Goal: Transaction & Acquisition: Purchase product/service

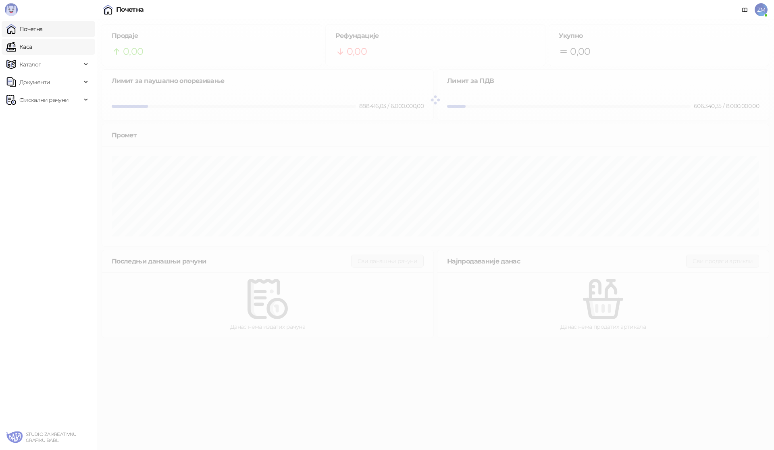
click at [32, 43] on link "Каса" at bounding box center [18, 47] width 25 height 16
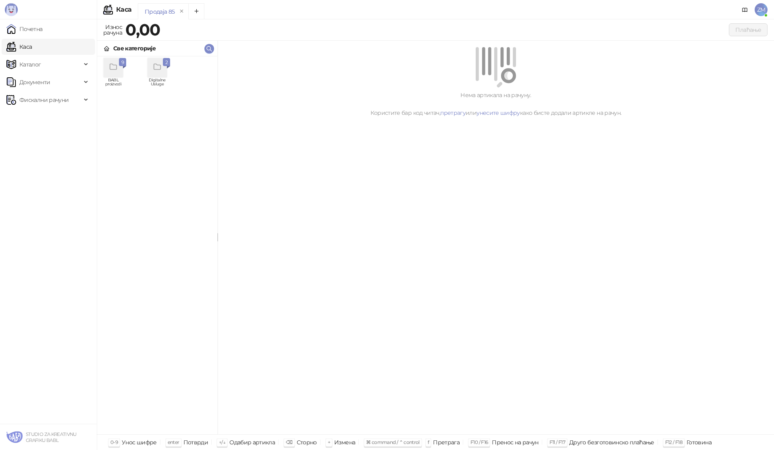
click at [120, 69] on div "grid" at bounding box center [113, 67] width 19 height 19
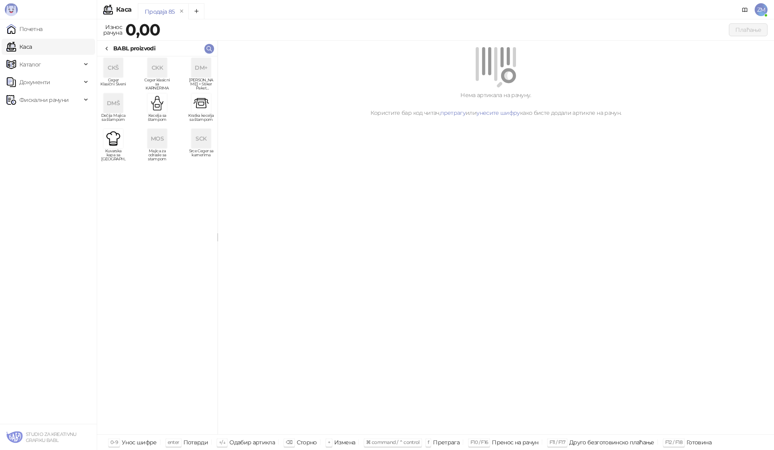
click at [120, 72] on div "CKŠ" at bounding box center [113, 67] width 19 height 19
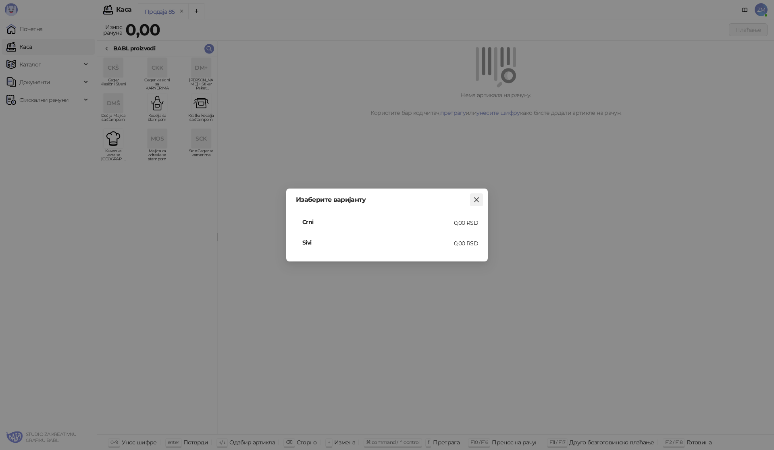
click at [477, 199] on icon "close" at bounding box center [476, 199] width 5 height 5
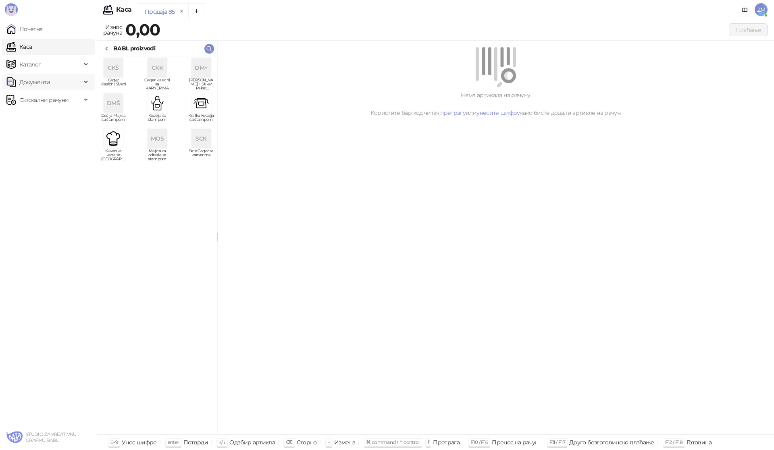
click at [40, 83] on span "Документи" at bounding box center [34, 82] width 31 height 16
click at [41, 62] on span "Каталог" at bounding box center [43, 64] width 75 height 16
click at [45, 118] on link "Артикли" at bounding box center [28, 118] width 37 height 16
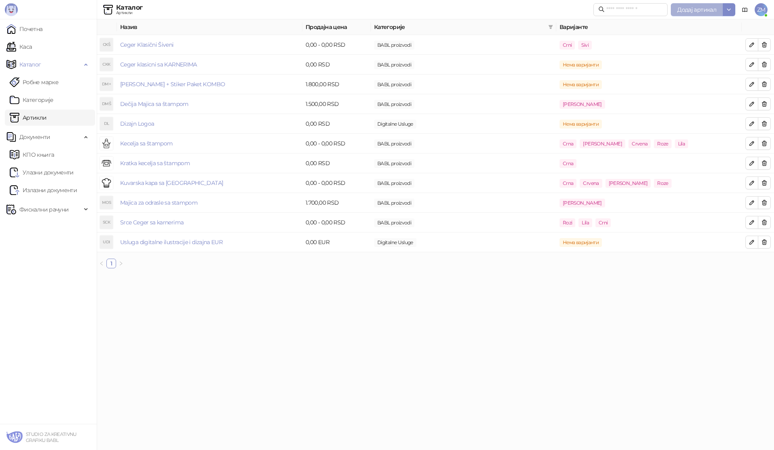
click at [700, 12] on span "Додај артикал" at bounding box center [696, 9] width 39 height 7
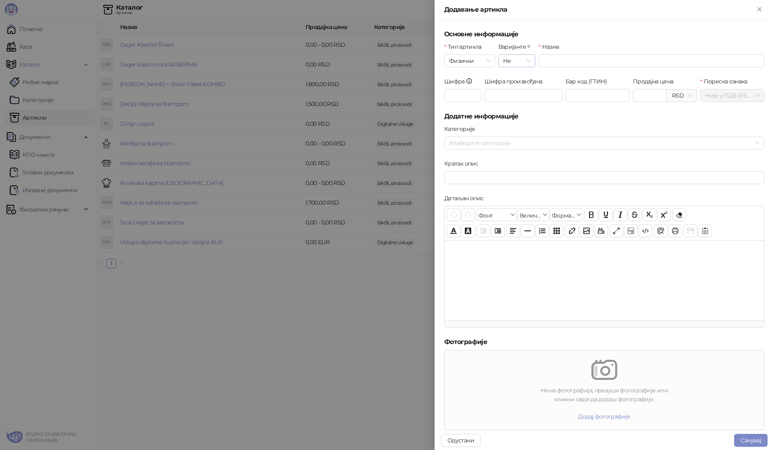
click at [516, 65] on span "Не" at bounding box center [516, 61] width 27 height 12
click at [516, 87] on div "Да" at bounding box center [514, 89] width 23 height 9
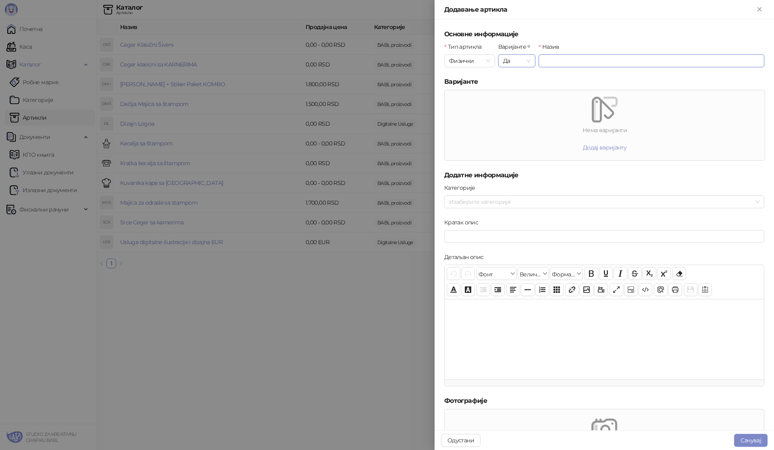
click at [551, 62] on input "Назив" at bounding box center [651, 60] width 226 height 13
type input "**********"
click at [468, 195] on div "Категорије" at bounding box center [604, 189] width 320 height 12
click at [468, 201] on div at bounding box center [600, 201] width 308 height 11
click at [460, 219] on span "Select BABL proizvodi" at bounding box center [460, 218] width 6 height 6
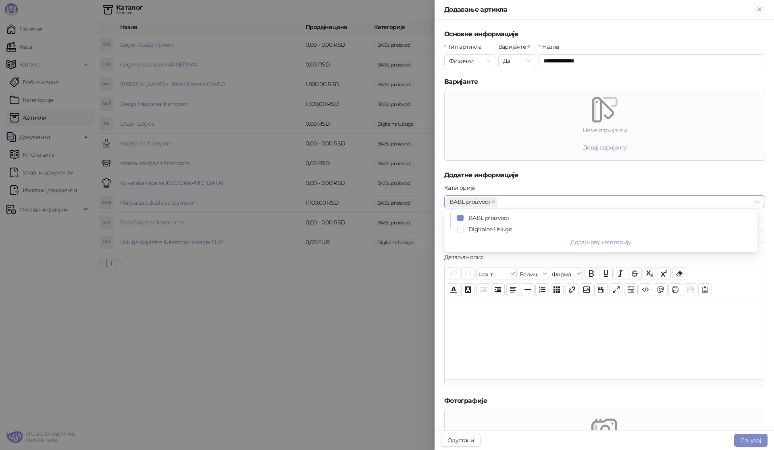
click at [517, 127] on div "Нема варијанти" at bounding box center [604, 130] width 320 height 9
click at [481, 237] on input "Кратак опис" at bounding box center [604, 236] width 320 height 13
type input "**********"
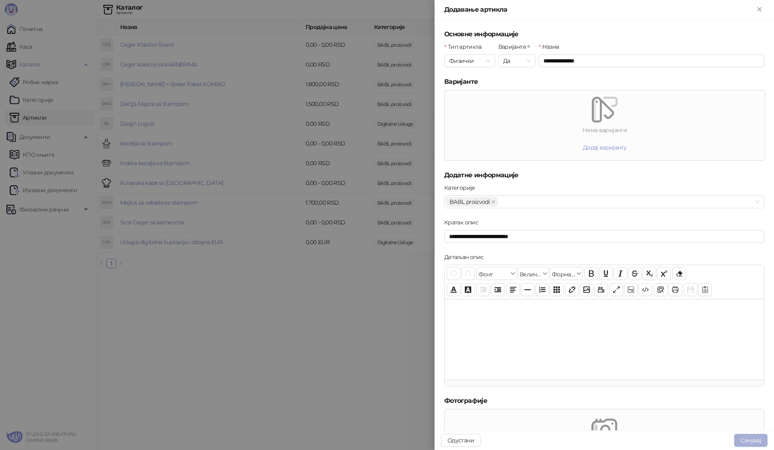
click at [751, 440] on button "Сачувај" at bounding box center [750, 440] width 33 height 13
click at [509, 60] on span "Да" at bounding box center [516, 61] width 27 height 12
click at [463, 118] on div at bounding box center [604, 110] width 320 height 26
click at [477, 125] on div "Нема варијанти Додај варијанту" at bounding box center [604, 125] width 320 height 70
click at [608, 147] on button "Додај варијанту" at bounding box center [604, 147] width 56 height 13
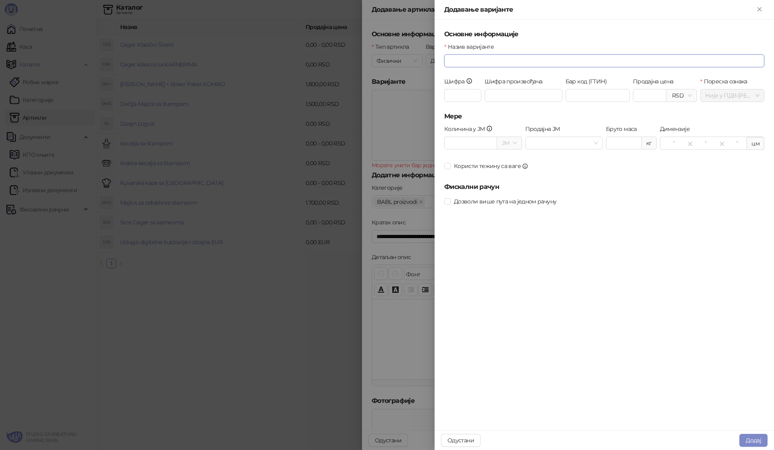
click at [487, 59] on input "Назив варијанте" at bounding box center [604, 60] width 320 height 13
type input "****"
click at [744, 439] on button "Додај" at bounding box center [753, 440] width 28 height 13
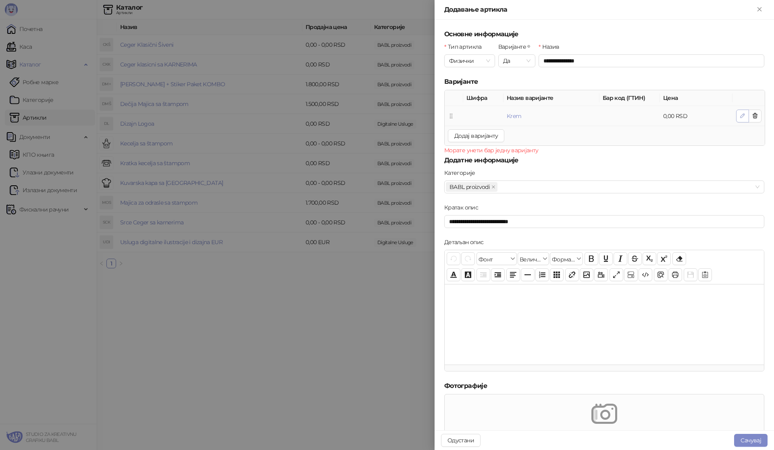
click at [739, 116] on icon "button" at bounding box center [742, 115] width 6 height 6
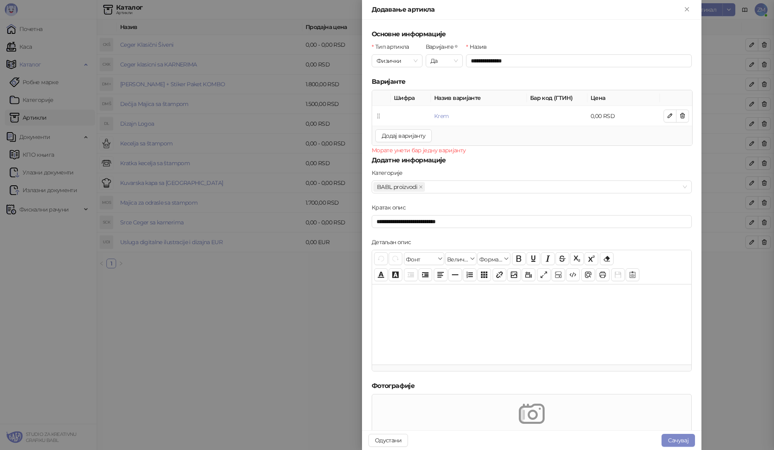
type input "****"
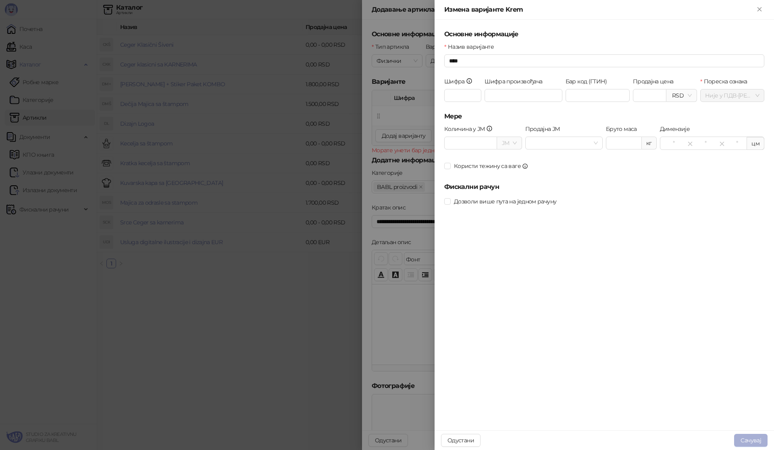
click at [751, 441] on span "Сачувај" at bounding box center [750, 440] width 21 height 7
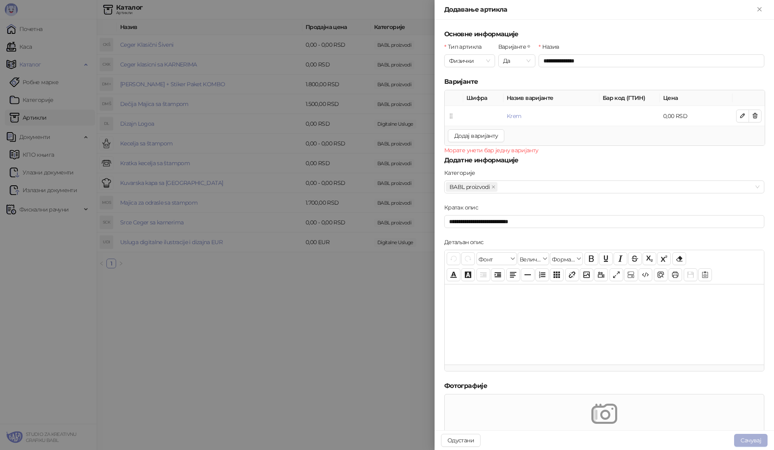
click at [747, 440] on button "Сачувај" at bounding box center [750, 440] width 33 height 13
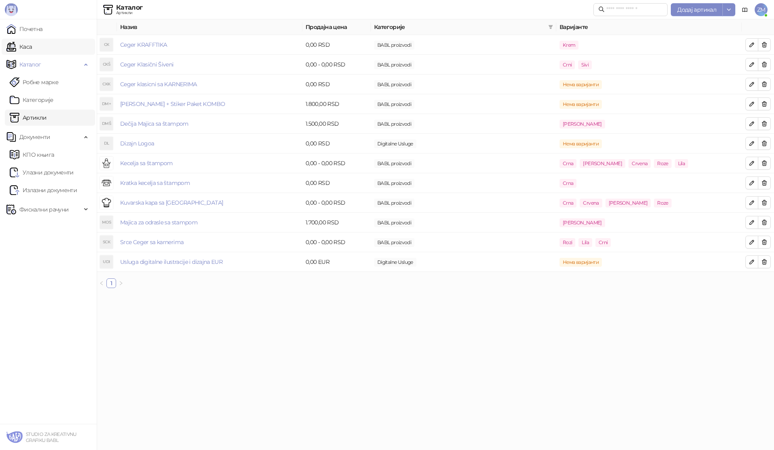
click at [32, 46] on link "Каса" at bounding box center [18, 47] width 25 height 16
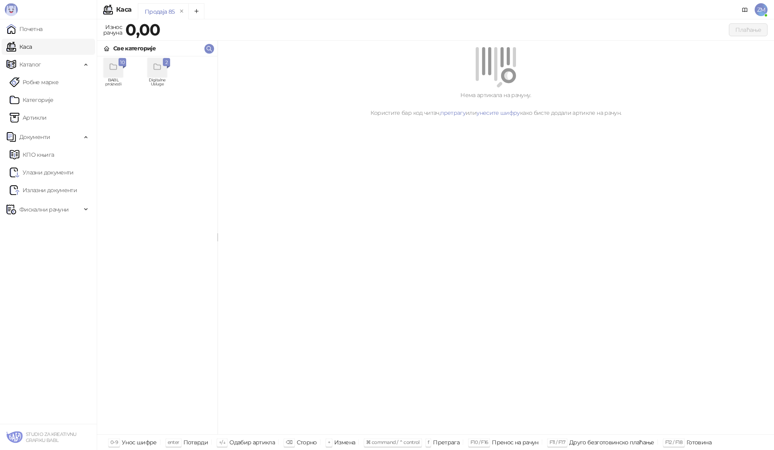
click at [110, 62] on div "grid" at bounding box center [113, 67] width 19 height 19
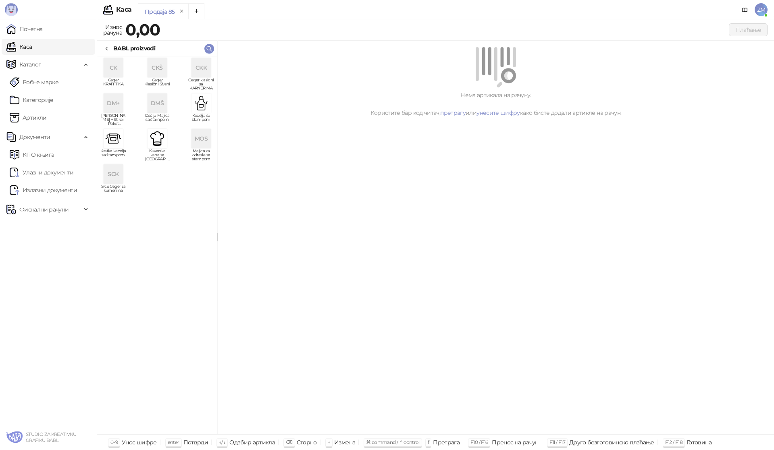
click at [114, 67] on div "CK" at bounding box center [113, 67] width 19 height 19
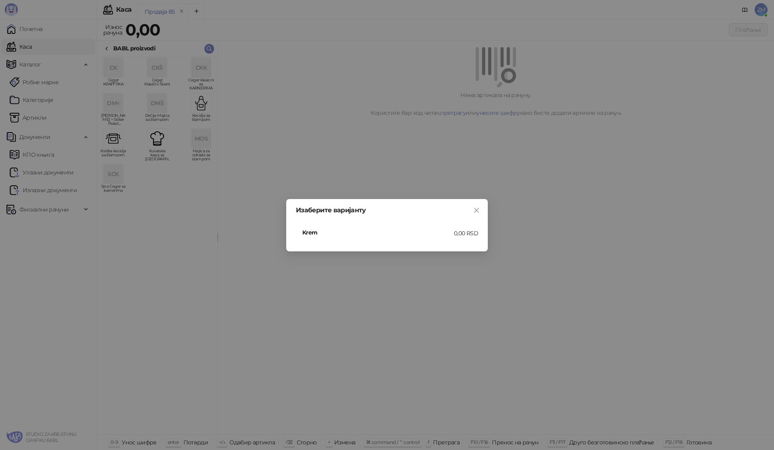
click at [413, 235] on h4 "Krem" at bounding box center [378, 232] width 152 height 9
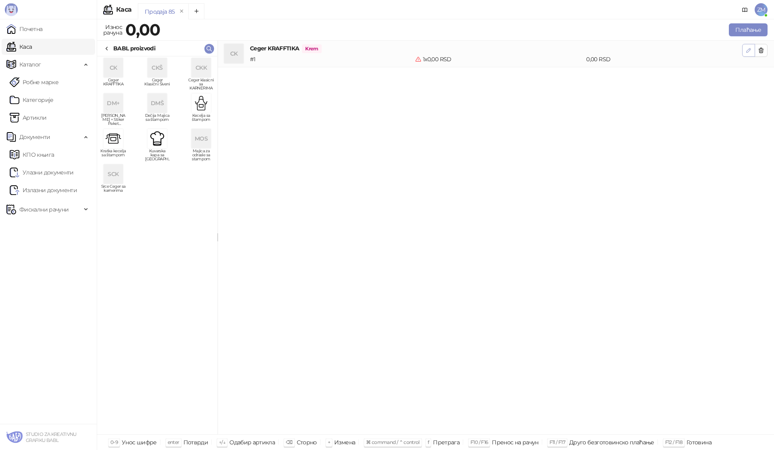
click at [748, 50] on icon "button" at bounding box center [748, 50] width 6 height 6
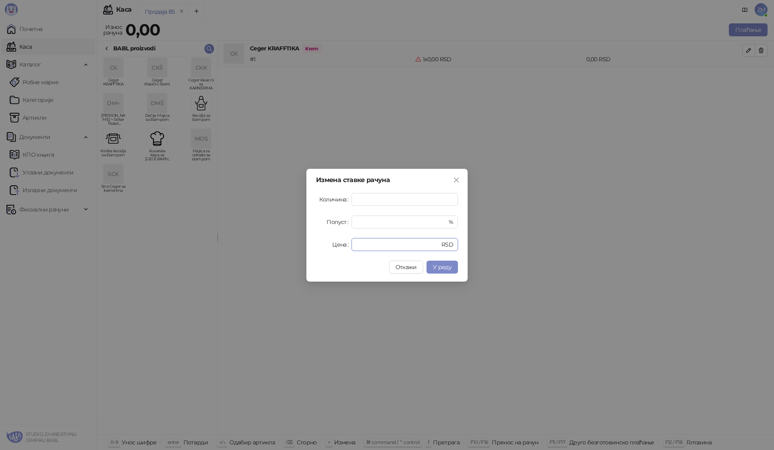
drag, startPoint x: 334, startPoint y: 247, endPoint x: 314, endPoint y: 247, distance: 20.2
click at [315, 247] on div "Измена ставке рачуна Количина * Попуст * % Цена * RSD Откажи У реду" at bounding box center [386, 225] width 161 height 113
type input "****"
click at [455, 266] on button "У реду" at bounding box center [441, 267] width 31 height 13
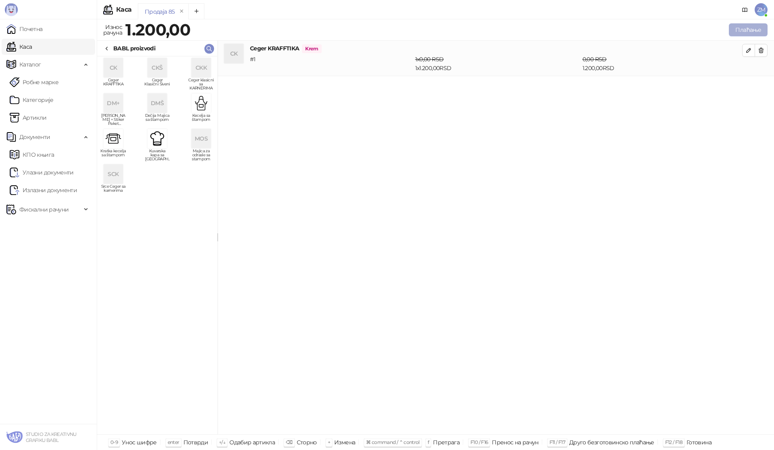
click at [745, 31] on button "Плаћање" at bounding box center [748, 29] width 39 height 13
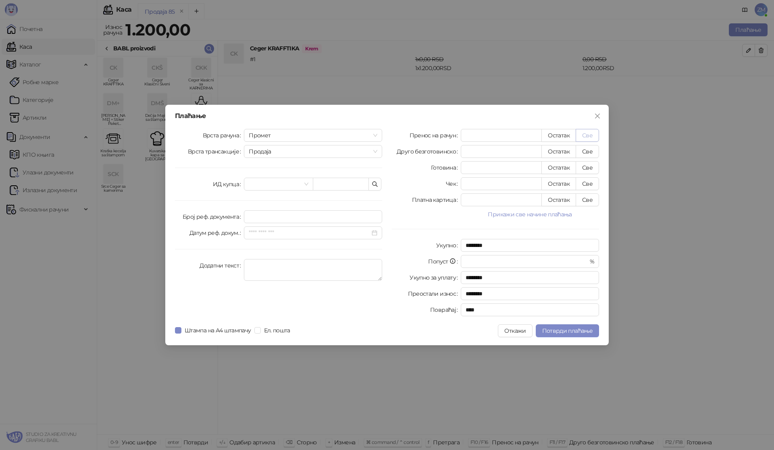
click at [593, 134] on button "Све" at bounding box center [586, 135] width 23 height 13
type input "****"
click at [227, 330] on span "Штампа на А4 штампачу" at bounding box center [217, 330] width 73 height 9
click at [264, 264] on textarea "Додатни текст" at bounding box center [313, 270] width 138 height 22
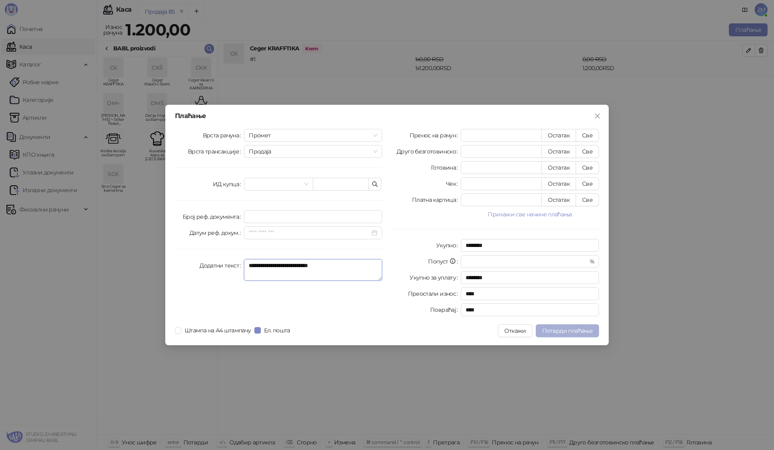
type textarea "**********"
click at [562, 333] on span "Потврди плаћање" at bounding box center [567, 330] width 50 height 7
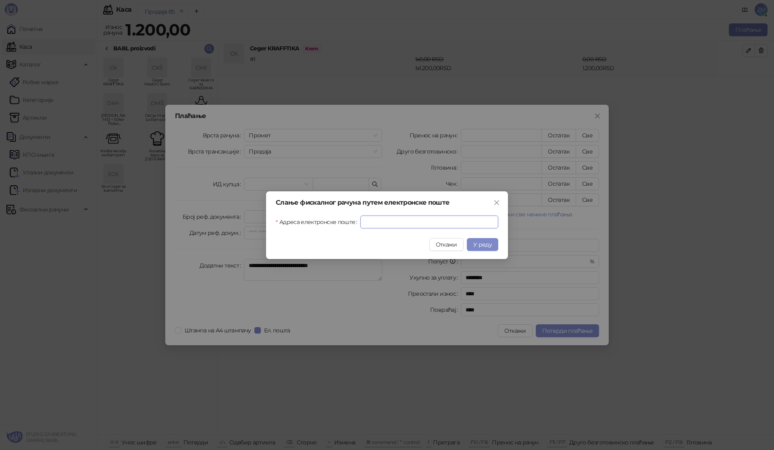
click at [410, 226] on input "Адреса електронске поште" at bounding box center [429, 222] width 138 height 13
type input "**********"
click at [554, 332] on div "**********" at bounding box center [387, 225] width 774 height 450
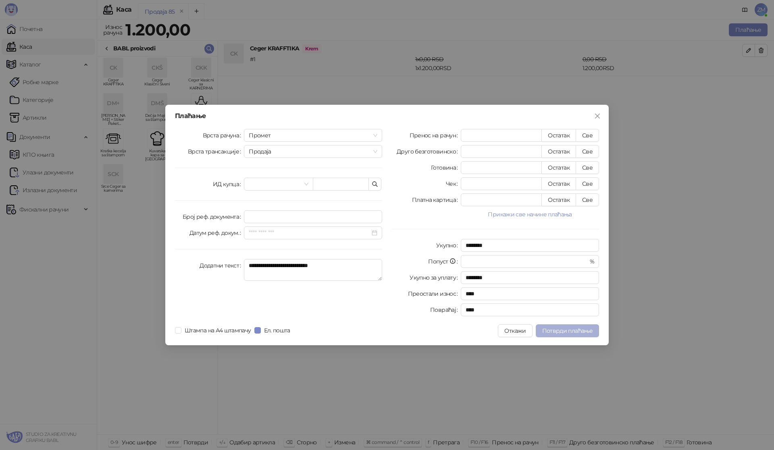
click at [556, 332] on span "Потврди плаћање" at bounding box center [567, 330] width 50 height 7
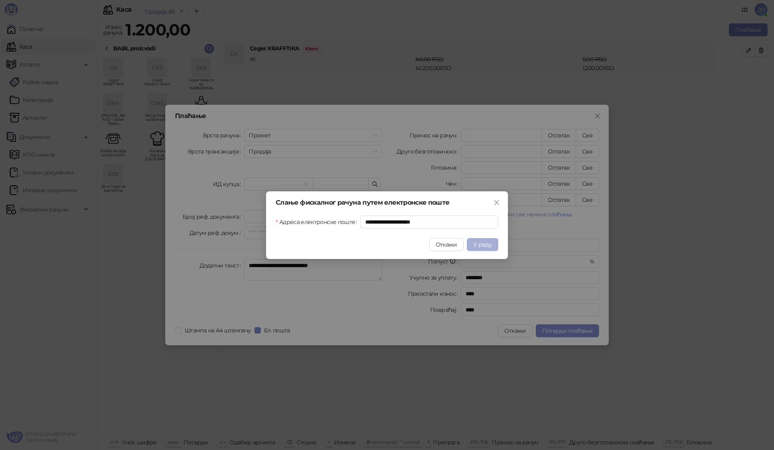
click at [475, 243] on span "У реду" at bounding box center [482, 244] width 19 height 7
